Goal: Information Seeking & Learning: Check status

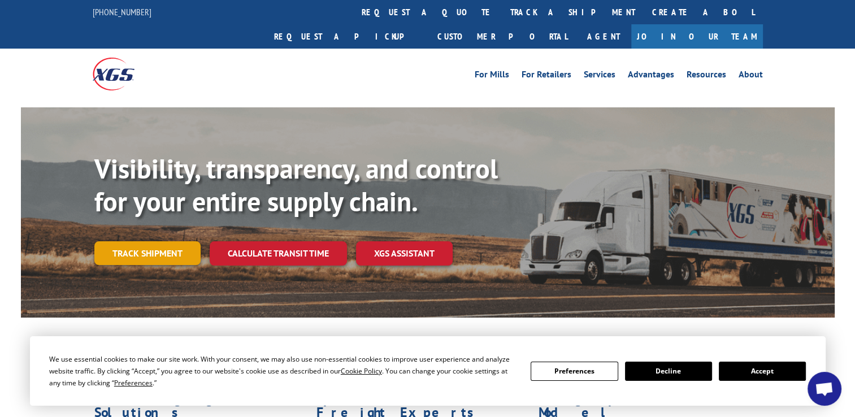
click at [177, 241] on link "Track shipment" at bounding box center [147, 253] width 106 height 24
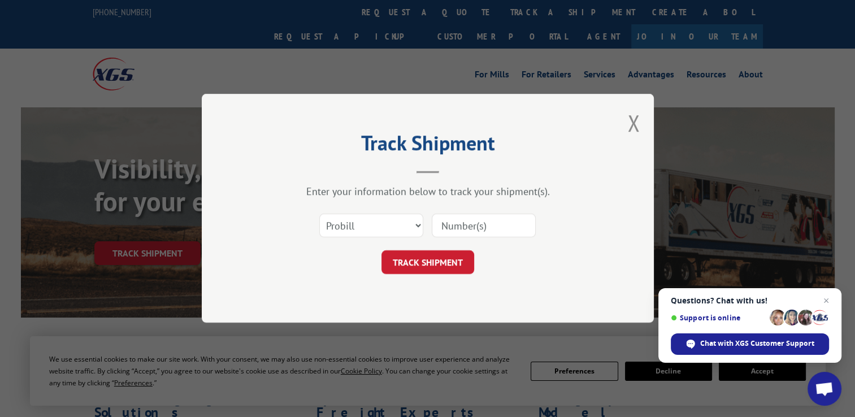
paste input "17472049"
type input "17472049"
click at [416, 263] on button "TRACK SHIPMENT" at bounding box center [427, 263] width 93 height 24
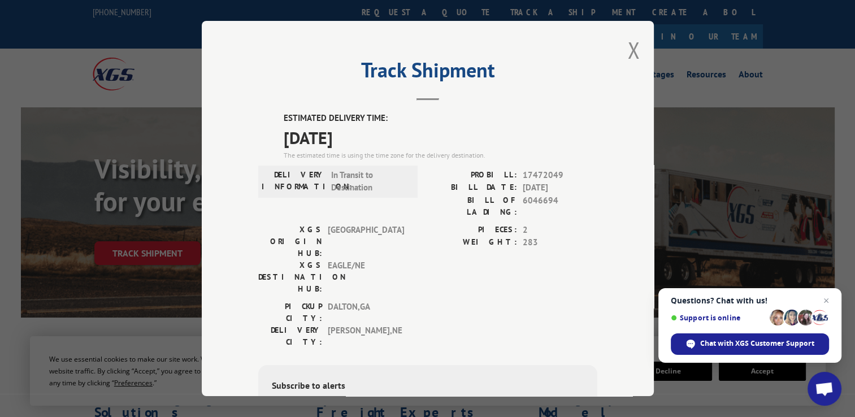
drag, startPoint x: 316, startPoint y: 113, endPoint x: 383, endPoint y: 131, distance: 69.1
click at [383, 131] on div "ESTIMATED DELIVERY TIME: [DATE] The estimated time is using the time zone for t…" at bounding box center [441, 136] width 314 height 49
drag, startPoint x: 383, startPoint y: 131, endPoint x: 356, endPoint y: 121, distance: 29.0
copy div "ESTIMATED DELIVERY TIME: [DATE]"
click at [633, 41] on button "Close modal" at bounding box center [633, 50] width 12 height 30
